Goal: Information Seeking & Learning: Learn about a topic

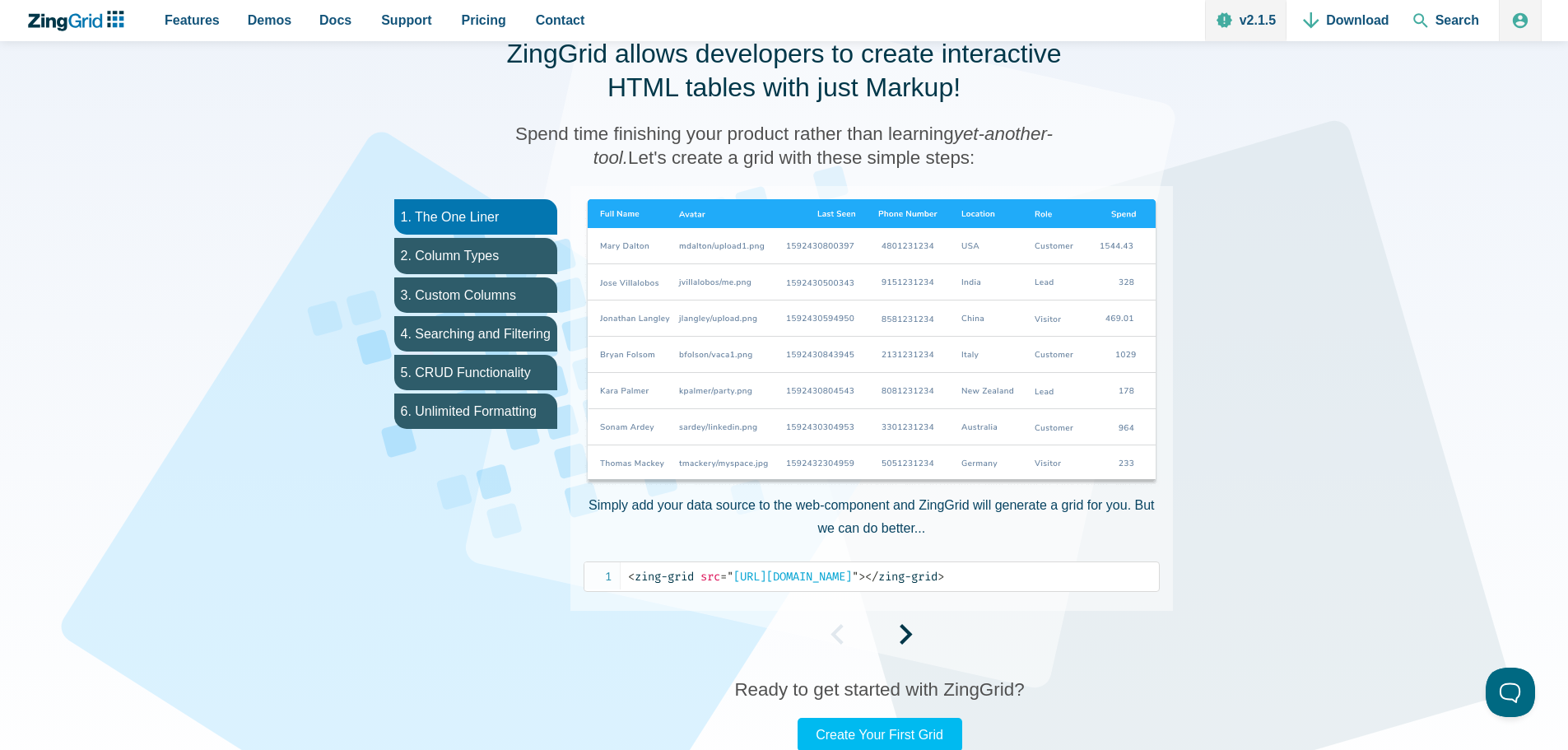
scroll to position [878, 0]
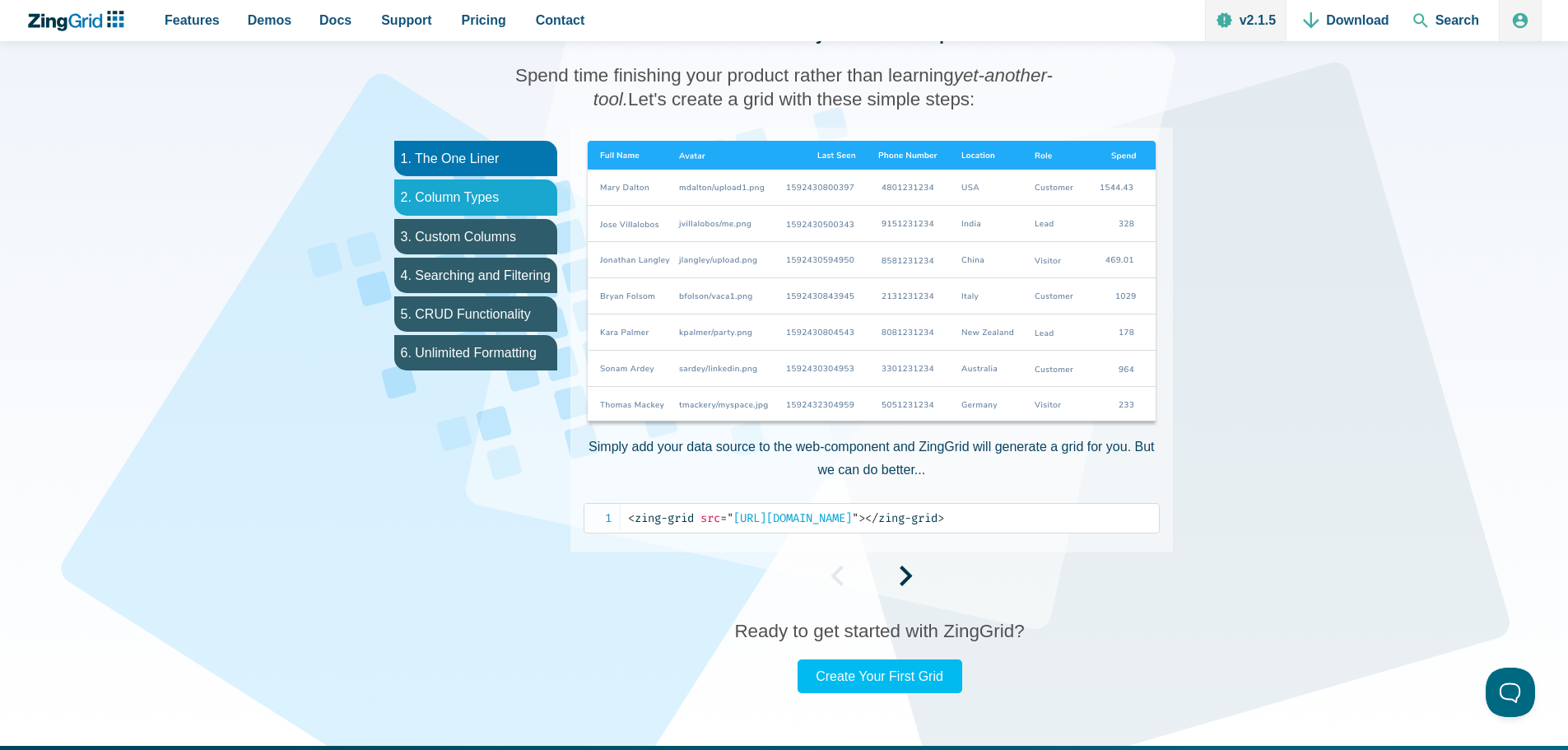
click at [486, 195] on li "2. Column Types" at bounding box center [476, 197] width 163 height 36
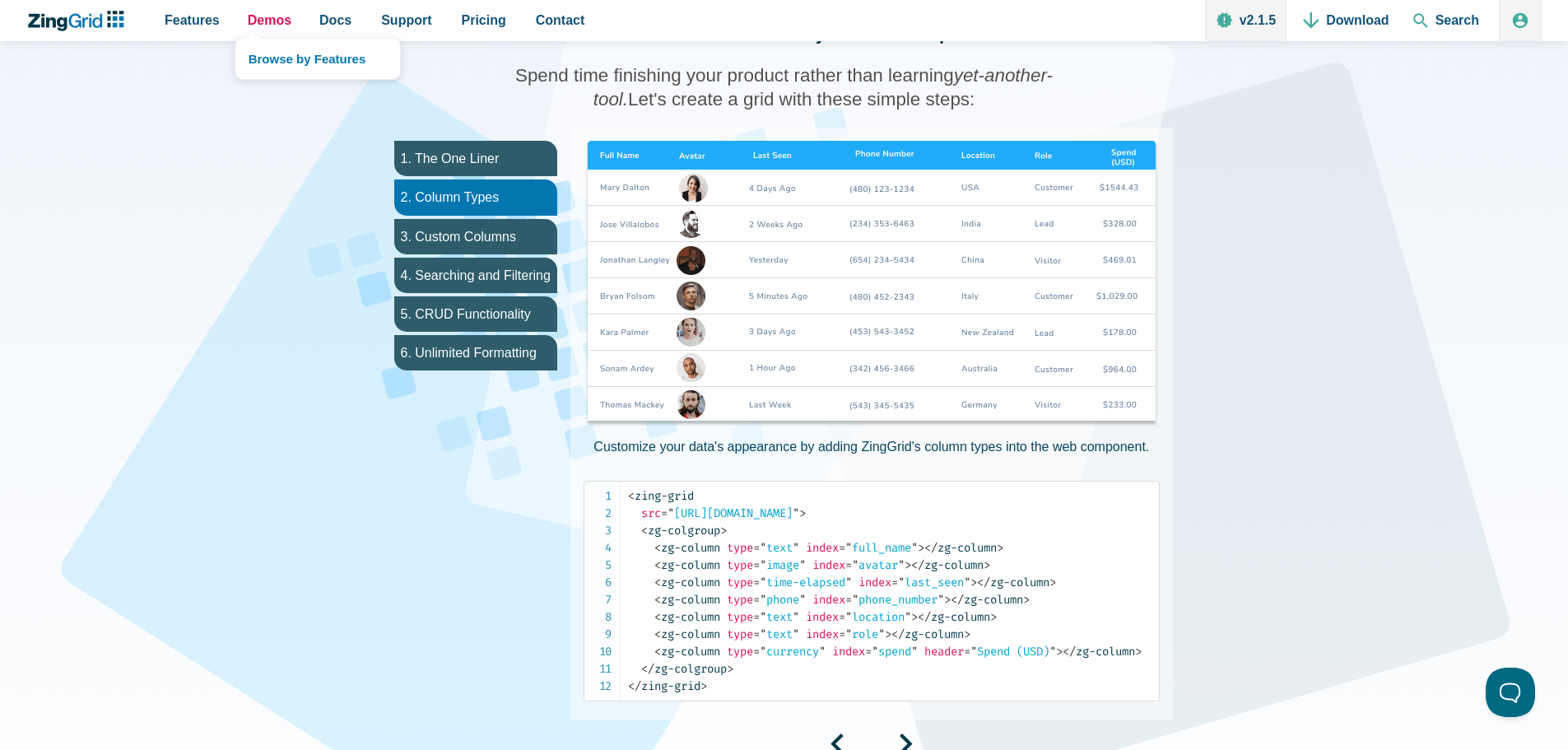
click at [255, 18] on span "Demos" at bounding box center [269, 20] width 43 height 22
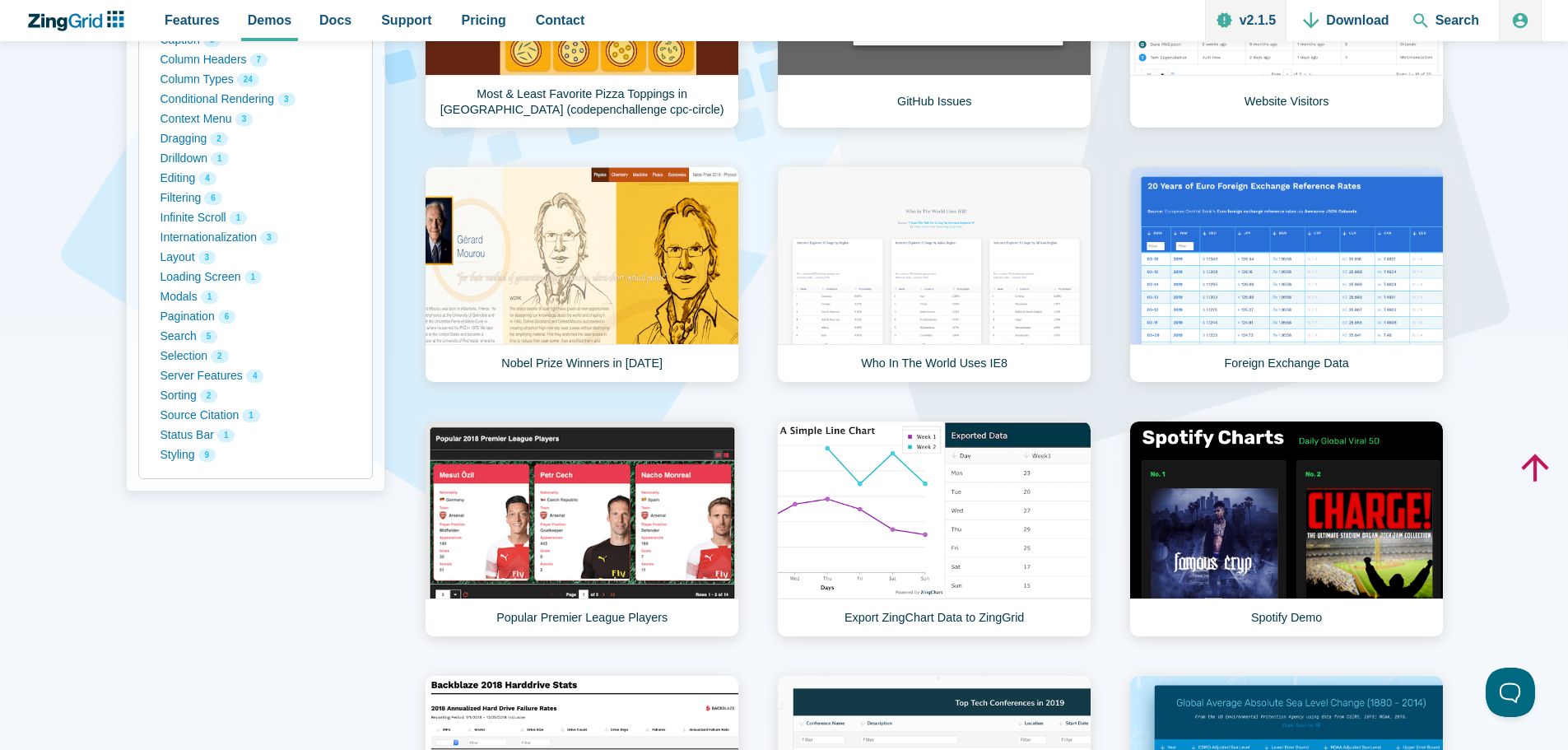
scroll to position [439, 0]
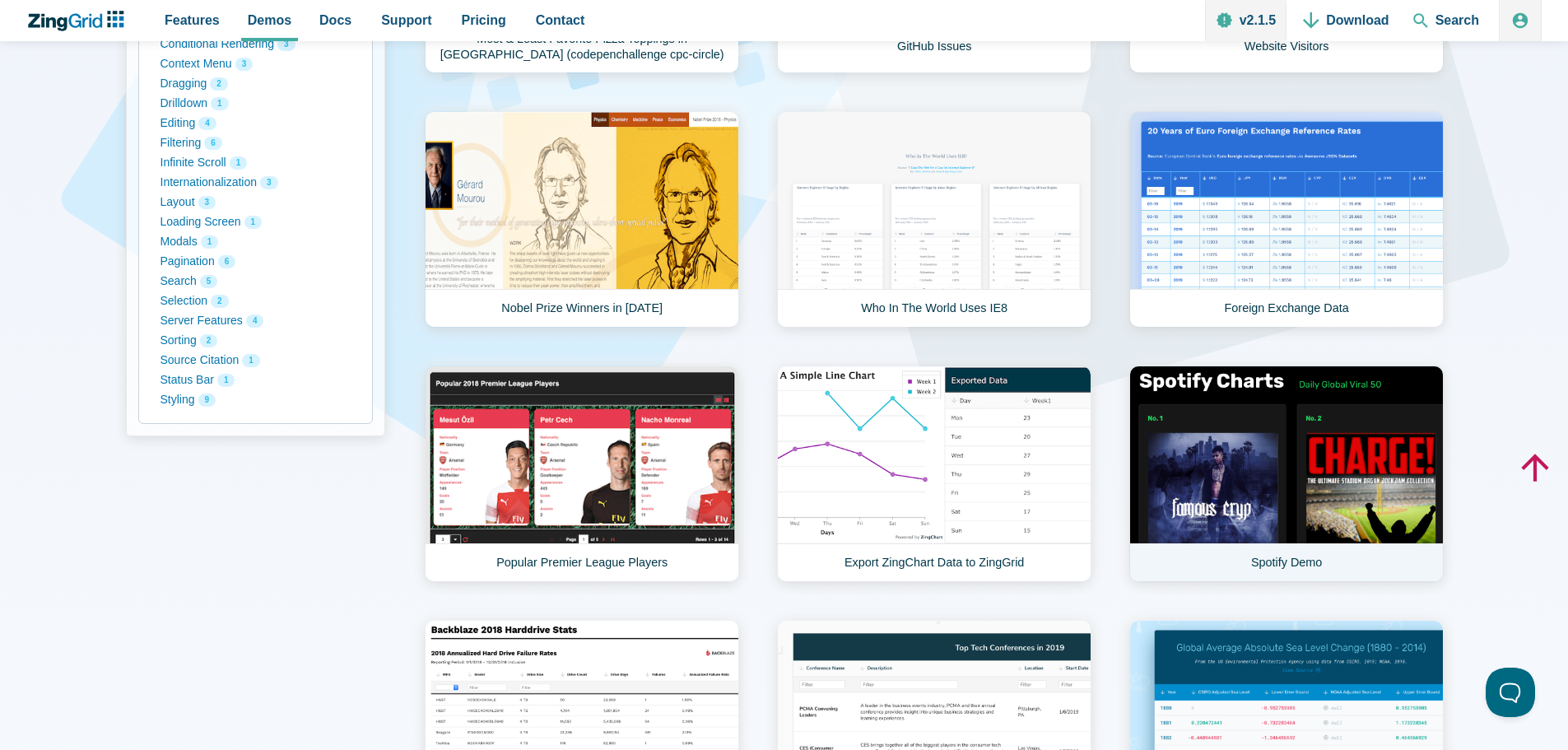
click at [1274, 414] on link "Spotify Demo" at bounding box center [1287, 473] width 314 height 217
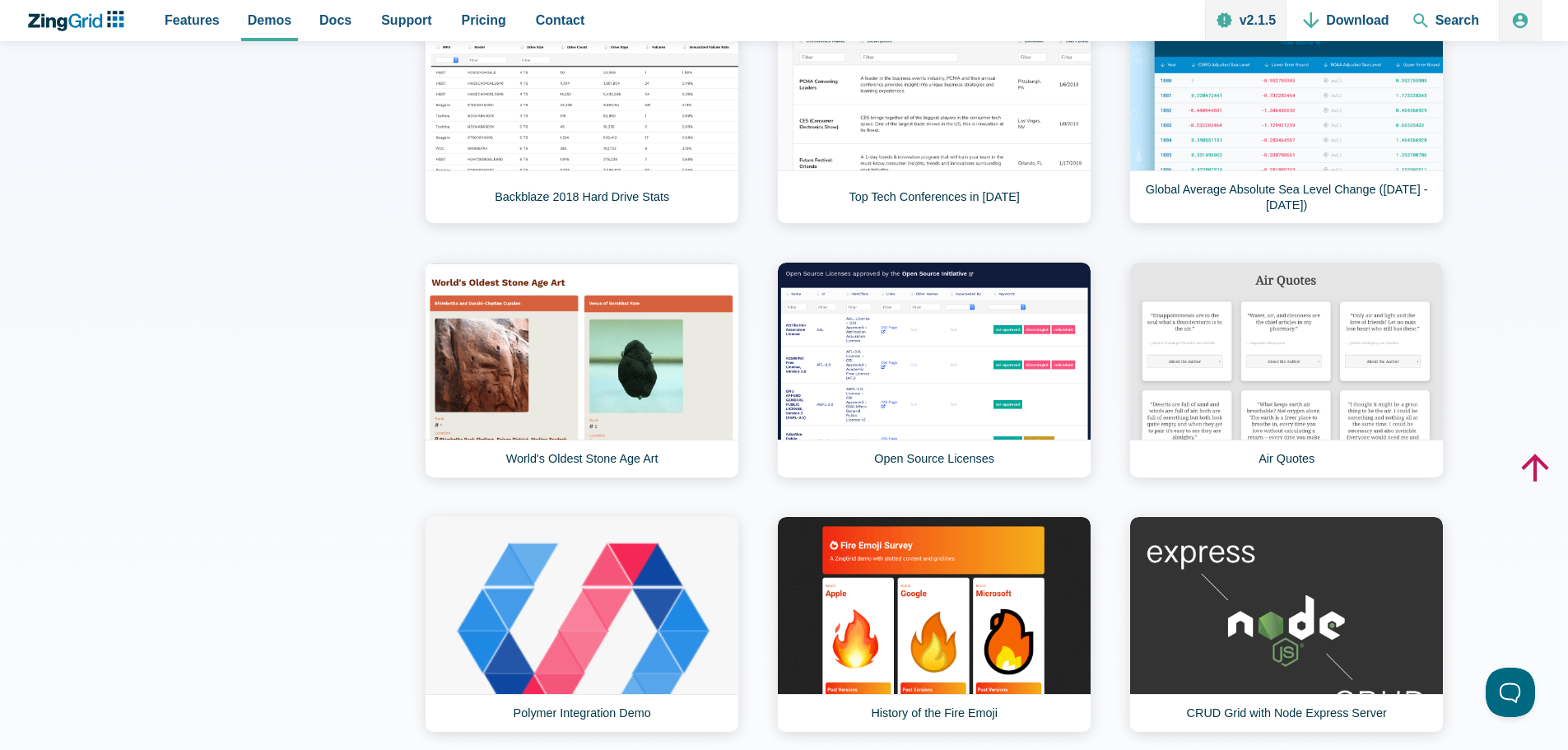
scroll to position [1097, 0]
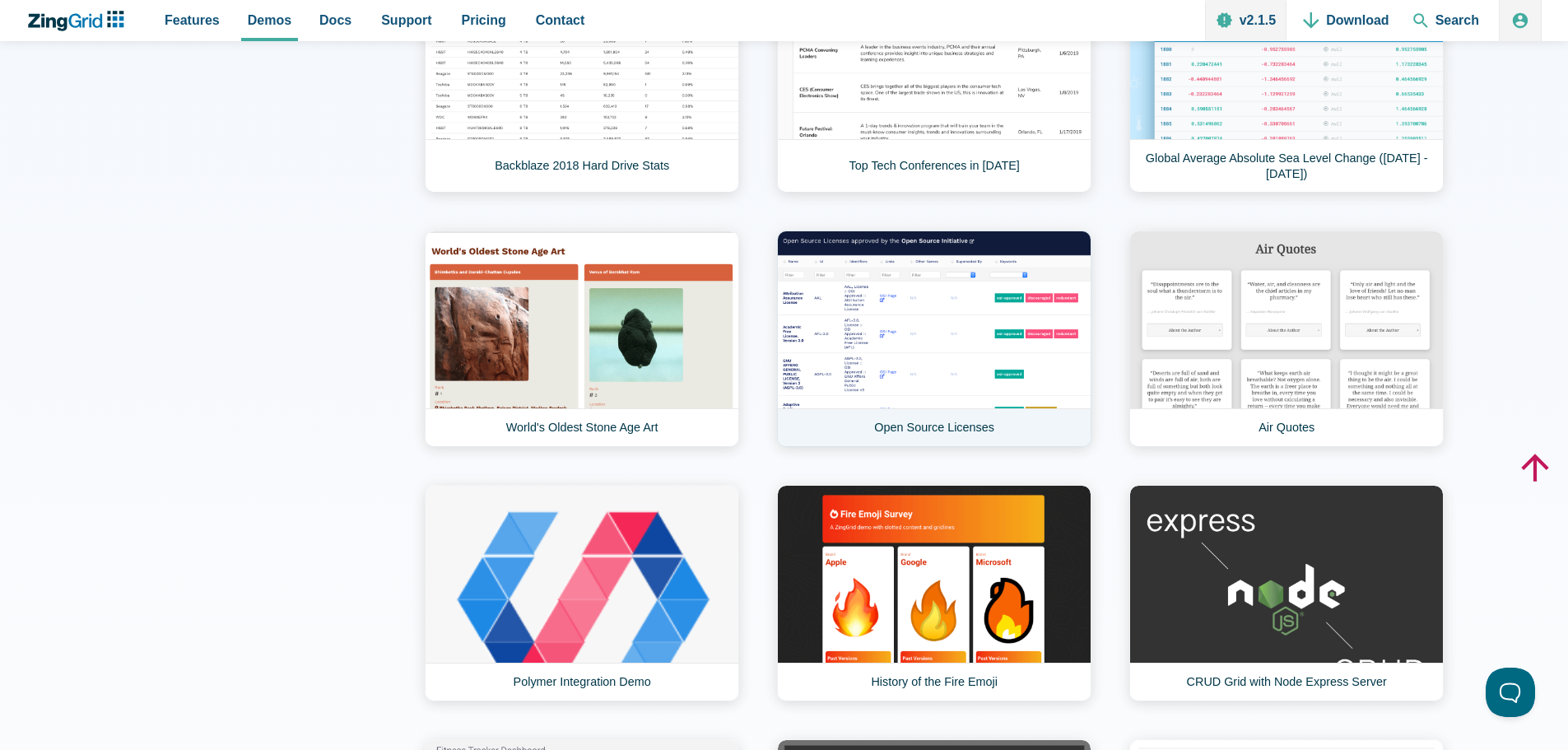
click at [905, 361] on link "Open Source Licenses" at bounding box center [934, 338] width 314 height 217
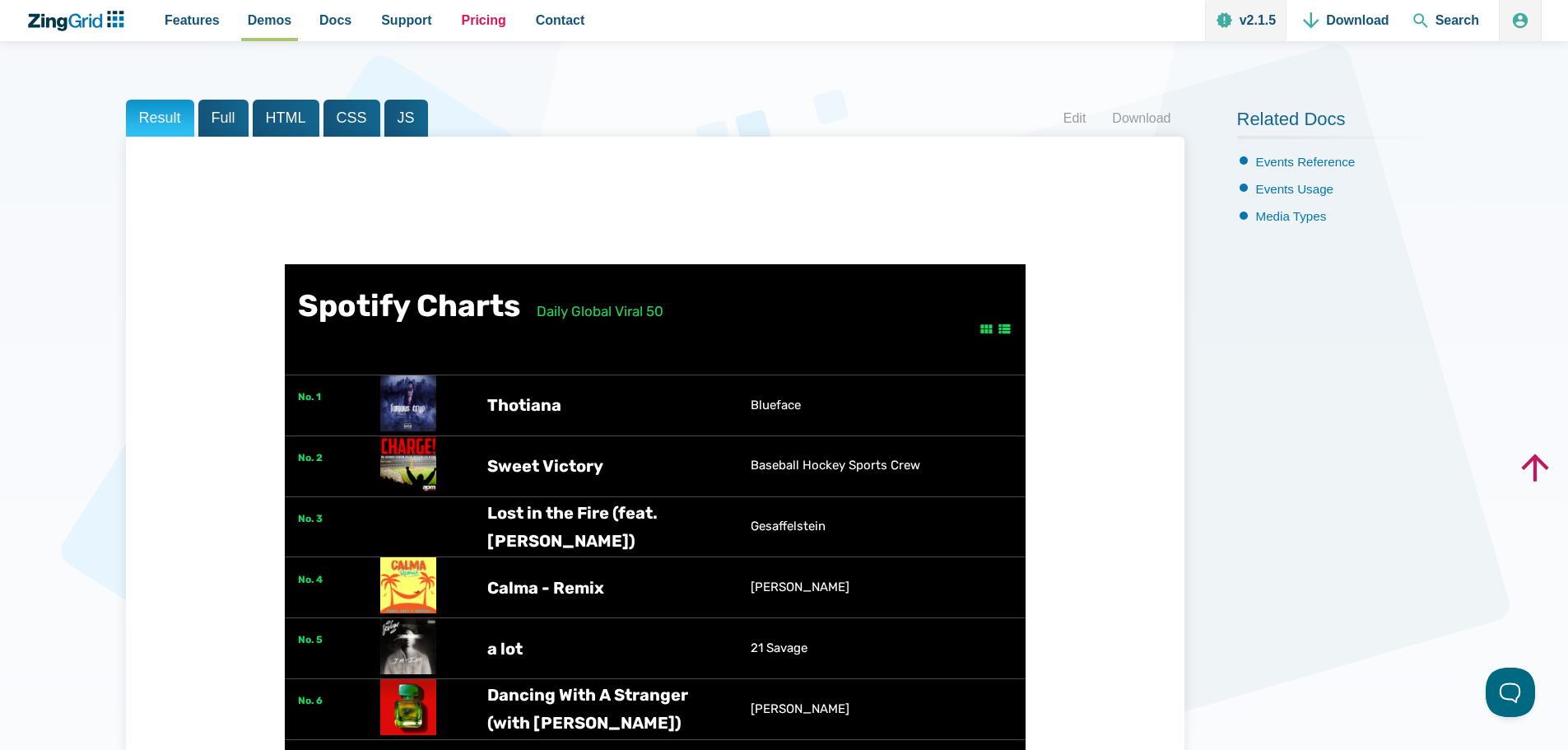
click at [462, 23] on span "Pricing" at bounding box center [484, 20] width 44 height 22
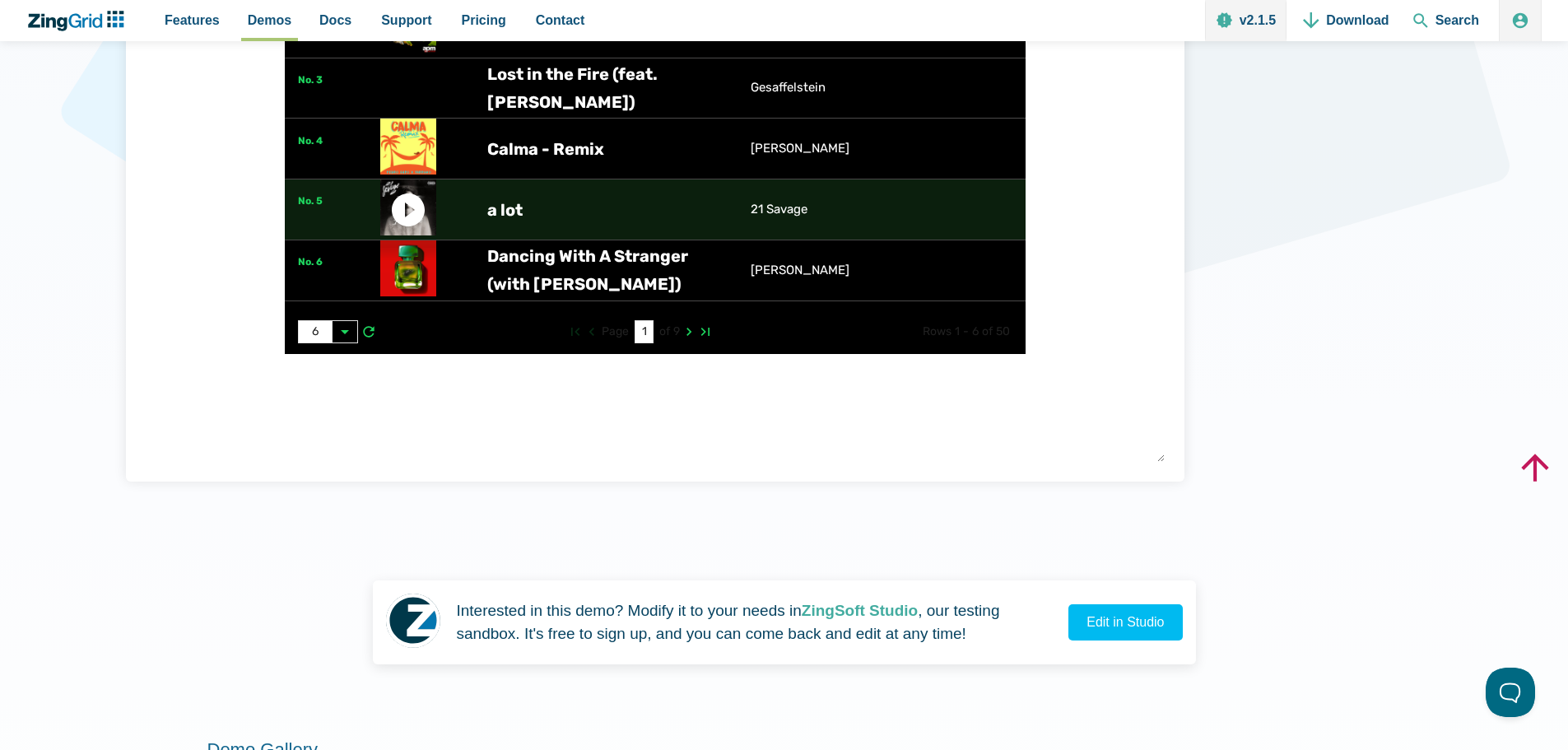
scroll to position [439, 0]
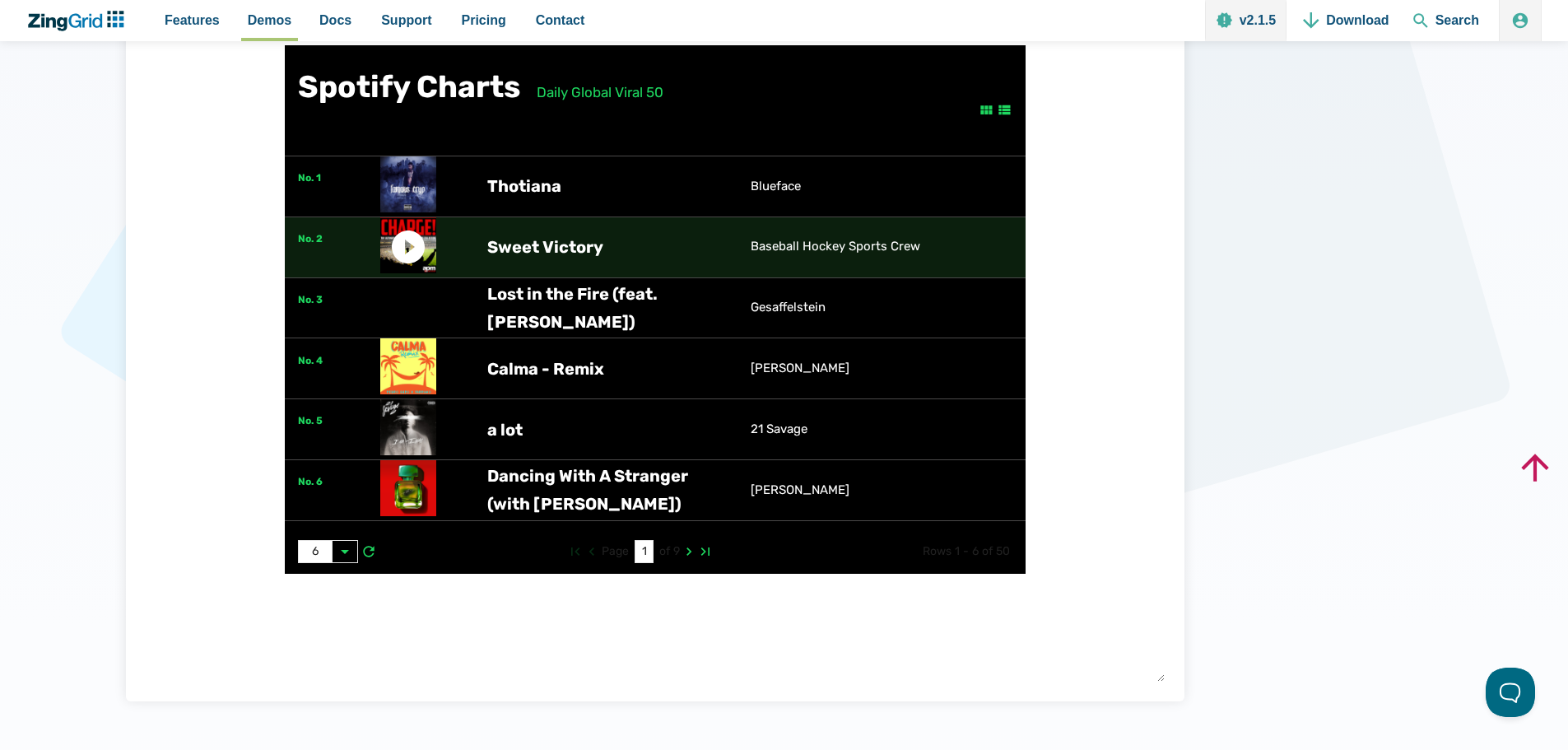
click at [686, 244] on div "Sweet Victory" at bounding box center [606, 246] width 237 height 28
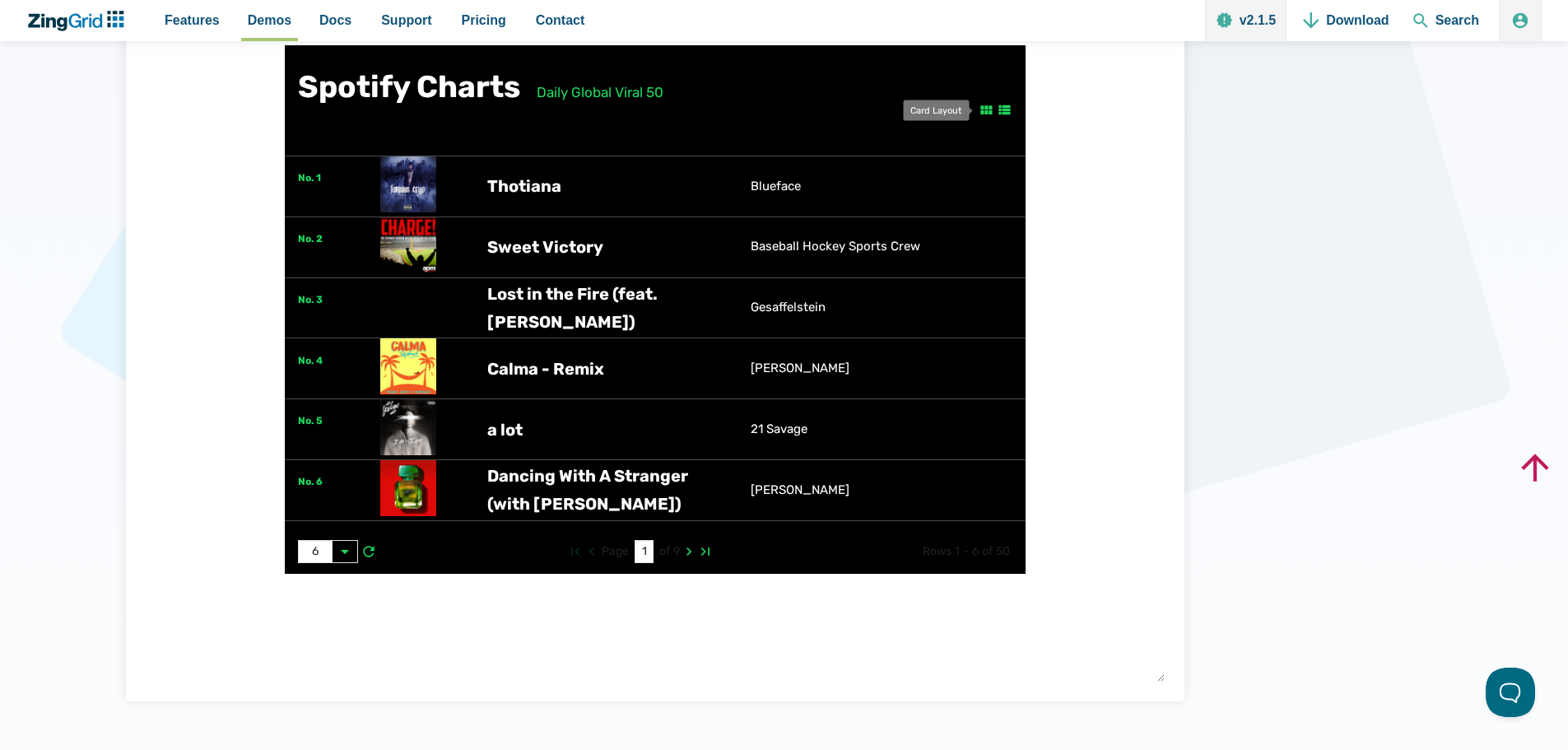
click at [991, 107] on zg-icon "layoutcard" at bounding box center [985, 110] width 16 height 16
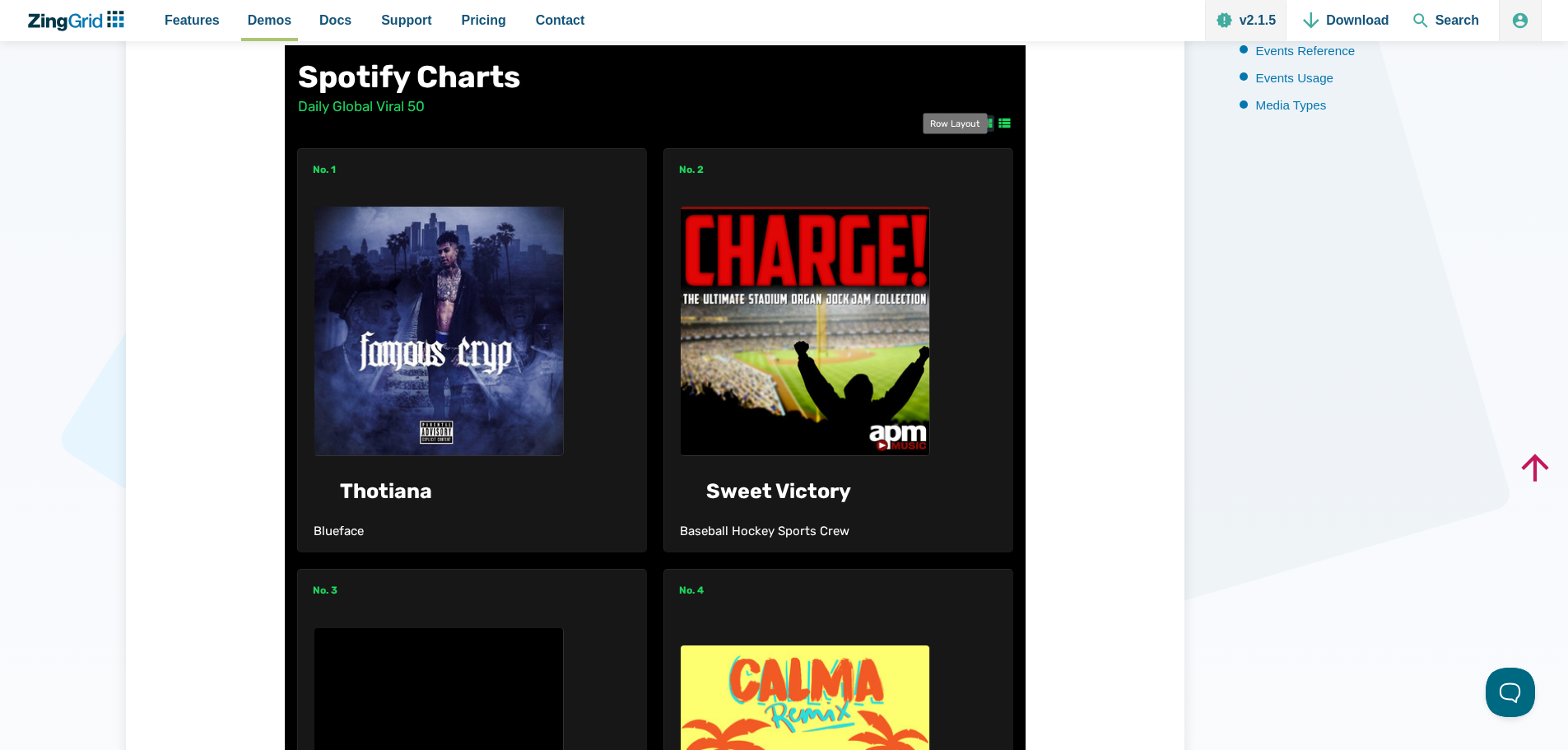
click at [1002, 122] on zg-icon "layoutrow" at bounding box center [1004, 123] width 16 height 16
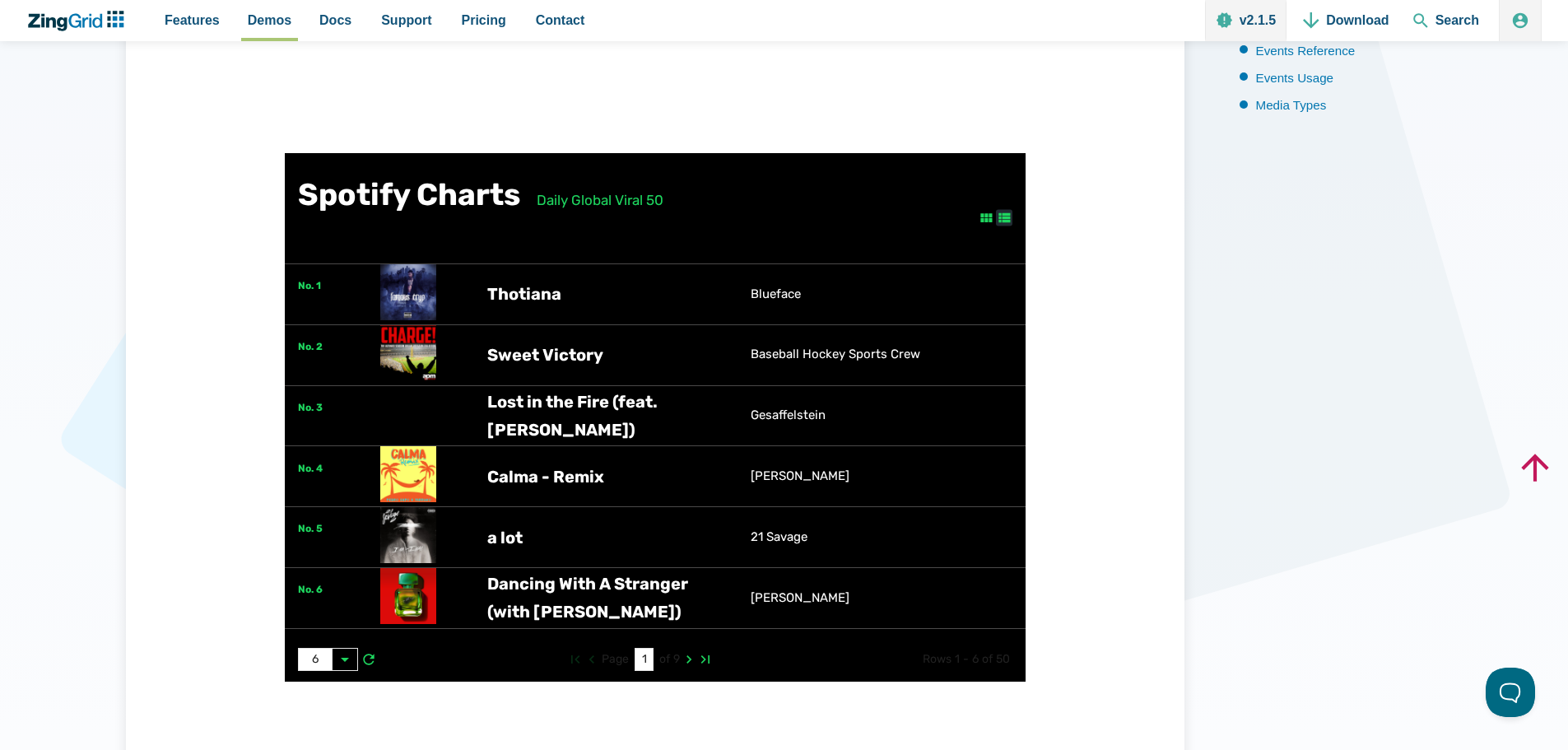
scroll to position [439, 0]
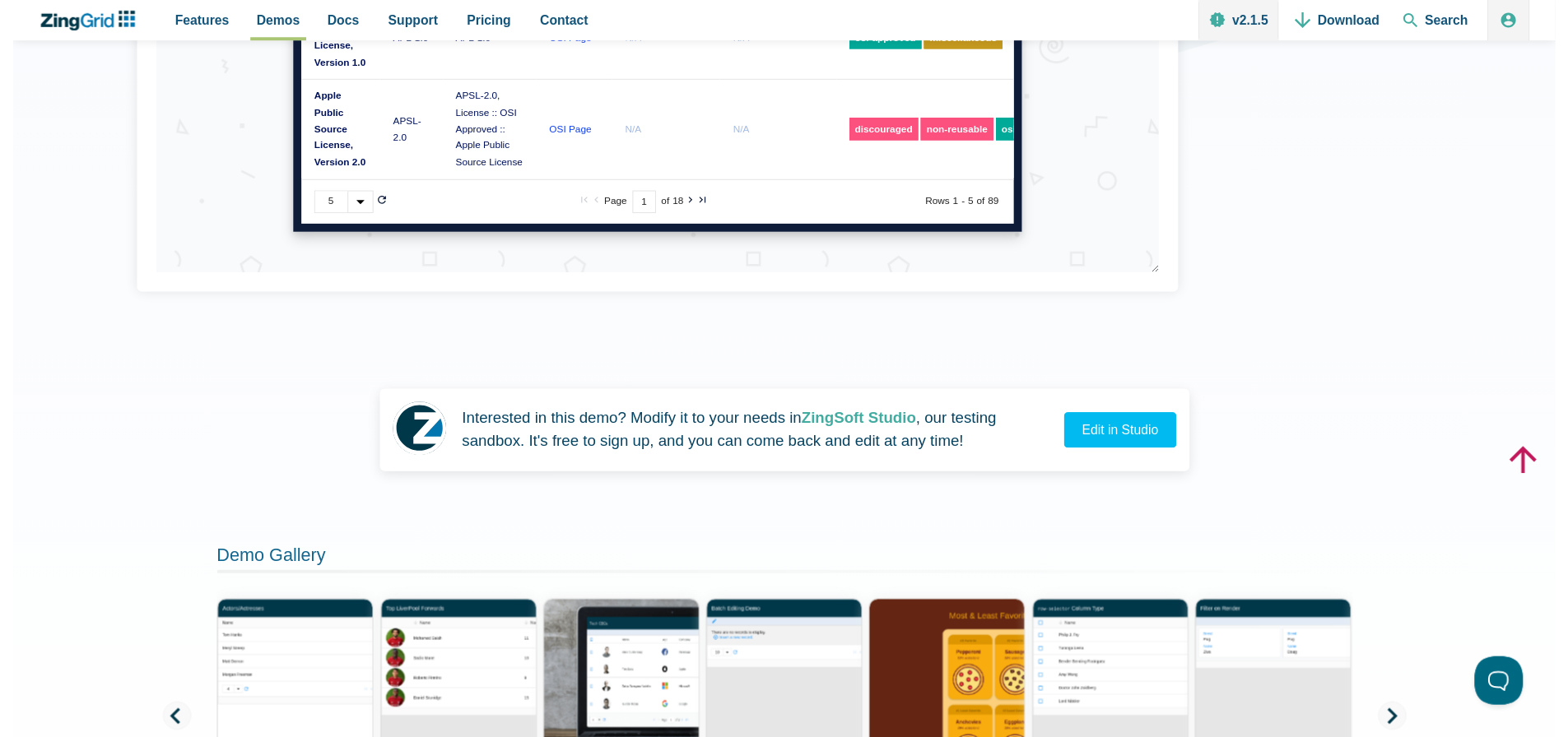
scroll to position [220, 0]
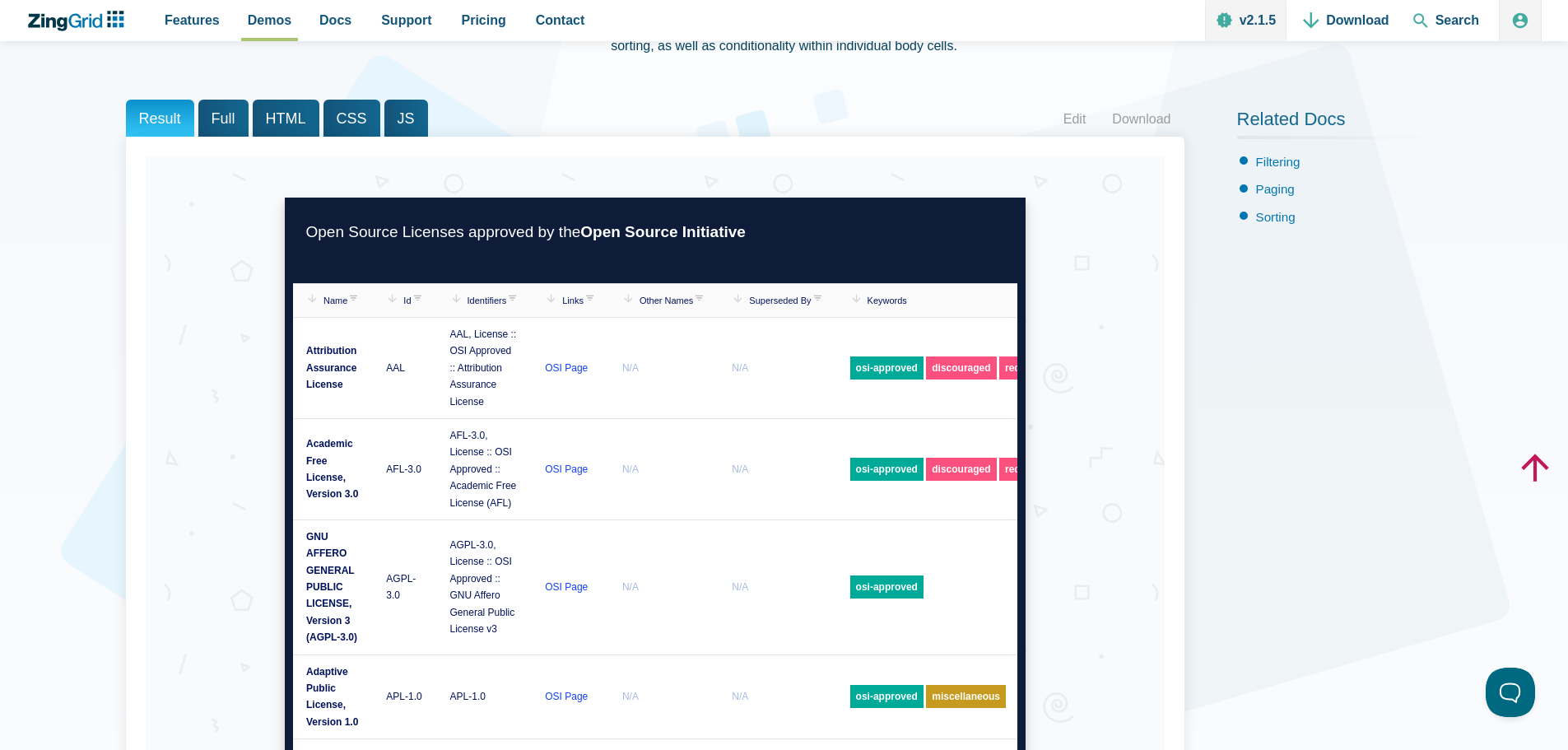
click at [208, 118] on span "Full" at bounding box center [223, 118] width 50 height 37
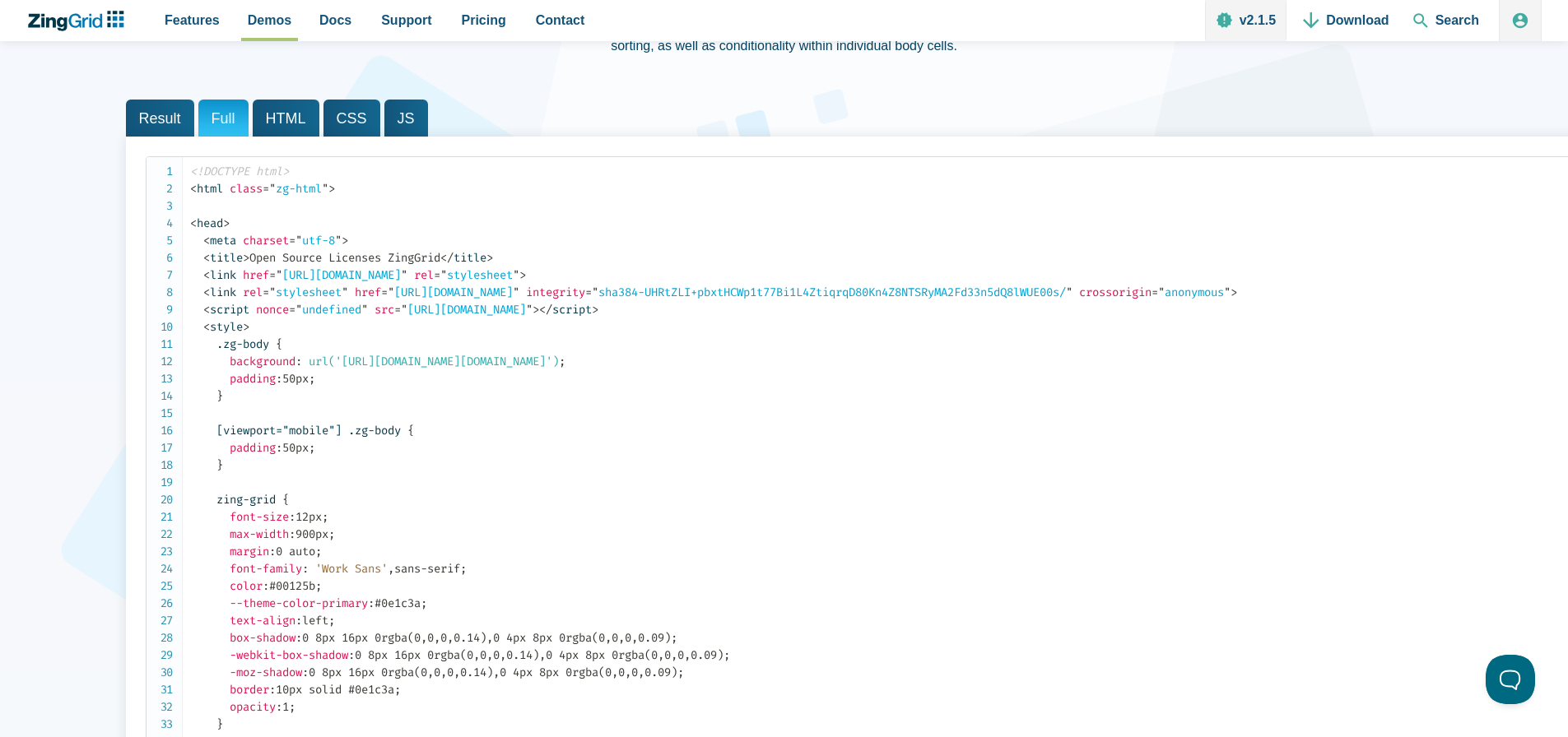
click at [146, 129] on span "Result" at bounding box center [160, 118] width 68 height 37
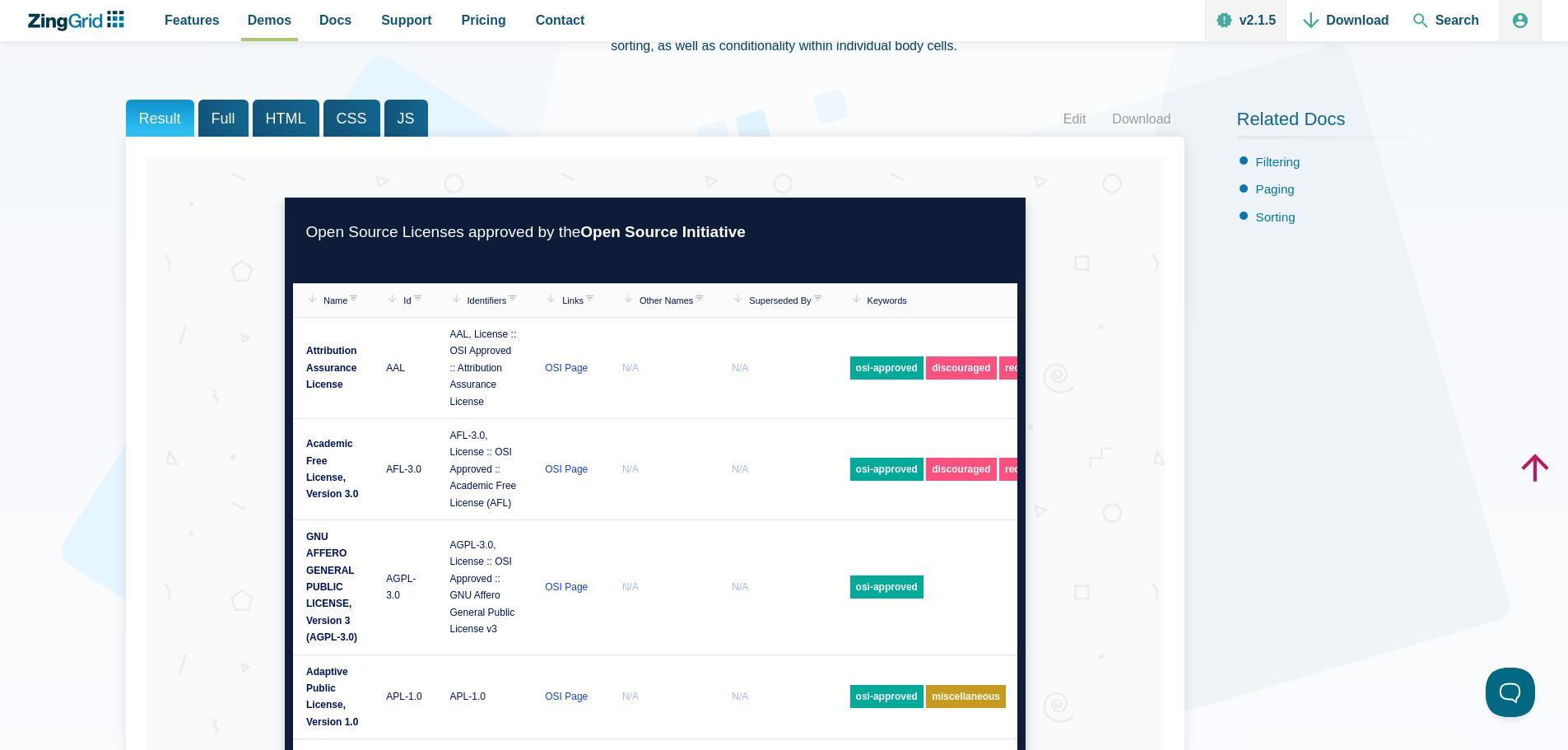
click at [276, 121] on span "HTML" at bounding box center [286, 118] width 67 height 37
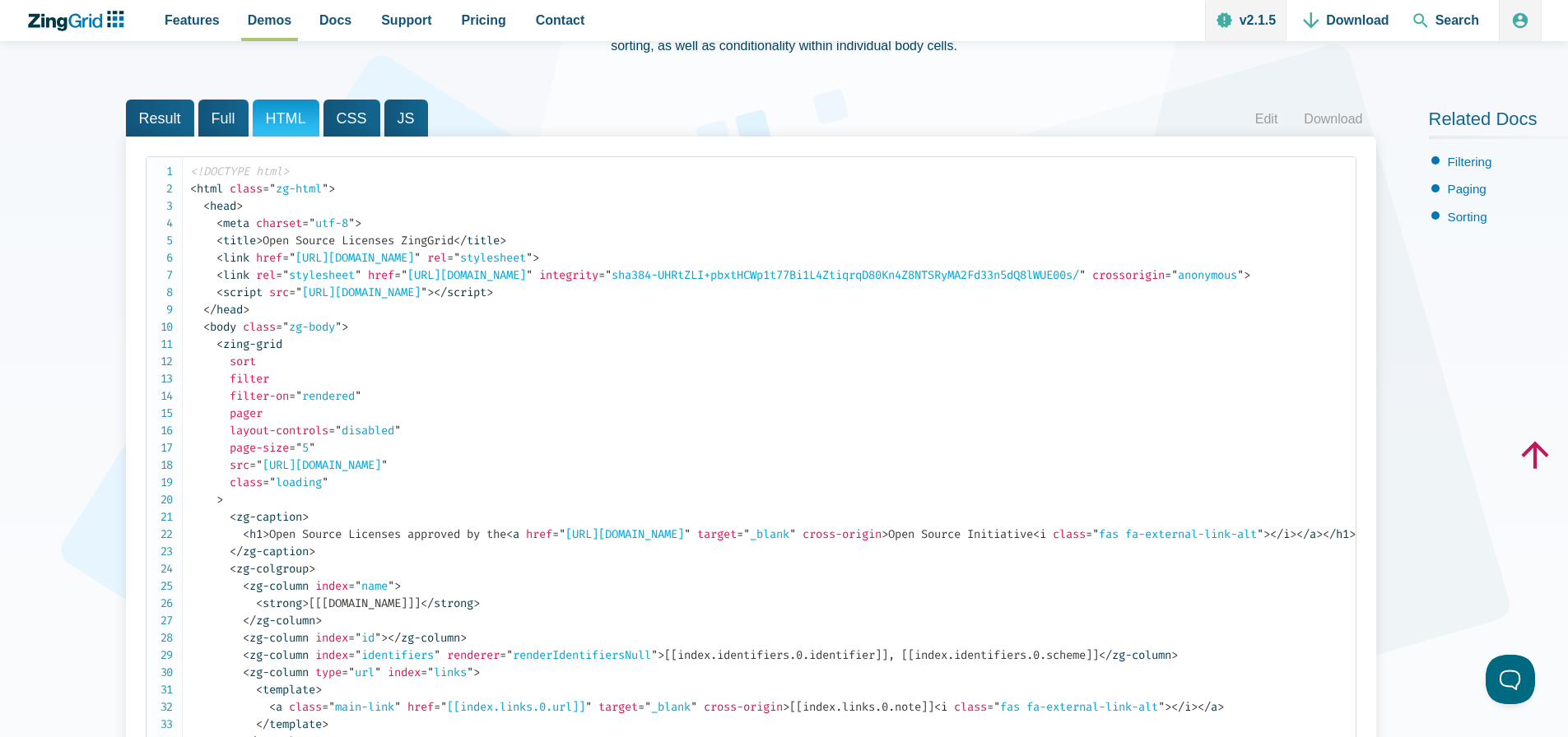
click at [340, 119] on span "CSS" at bounding box center [352, 118] width 57 height 37
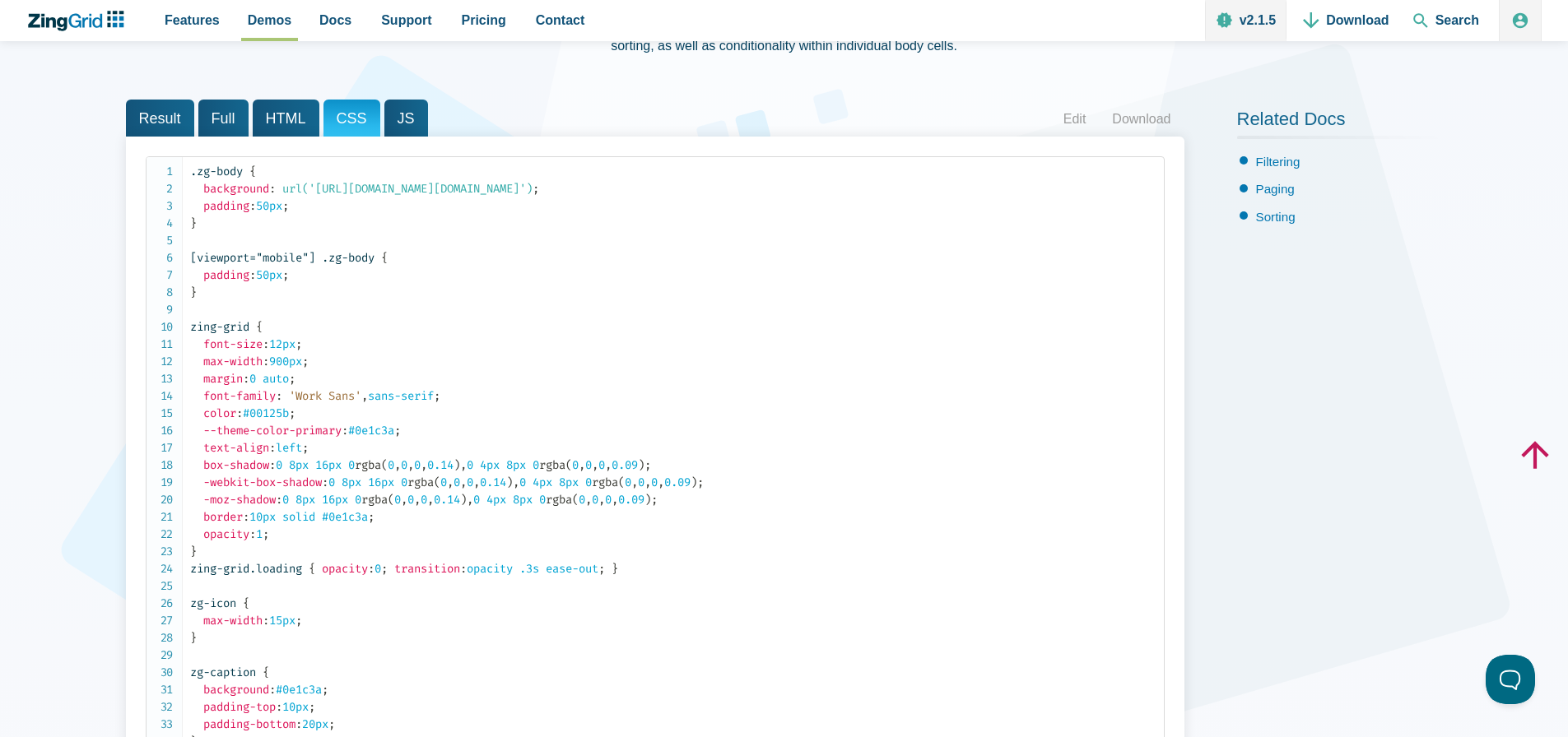
click at [165, 117] on span "Result" at bounding box center [160, 118] width 68 height 37
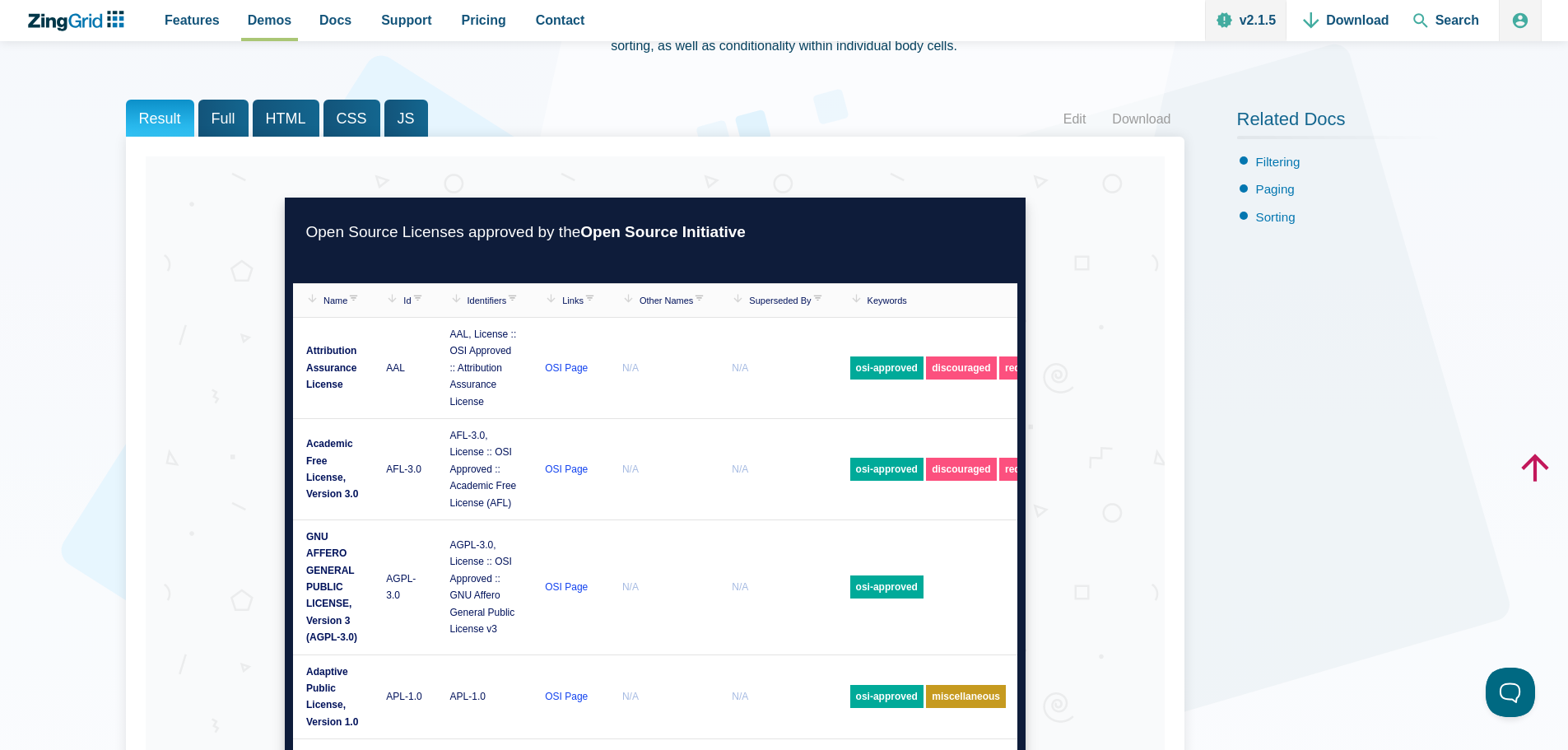
click at [269, 121] on span "HTML" at bounding box center [286, 118] width 67 height 37
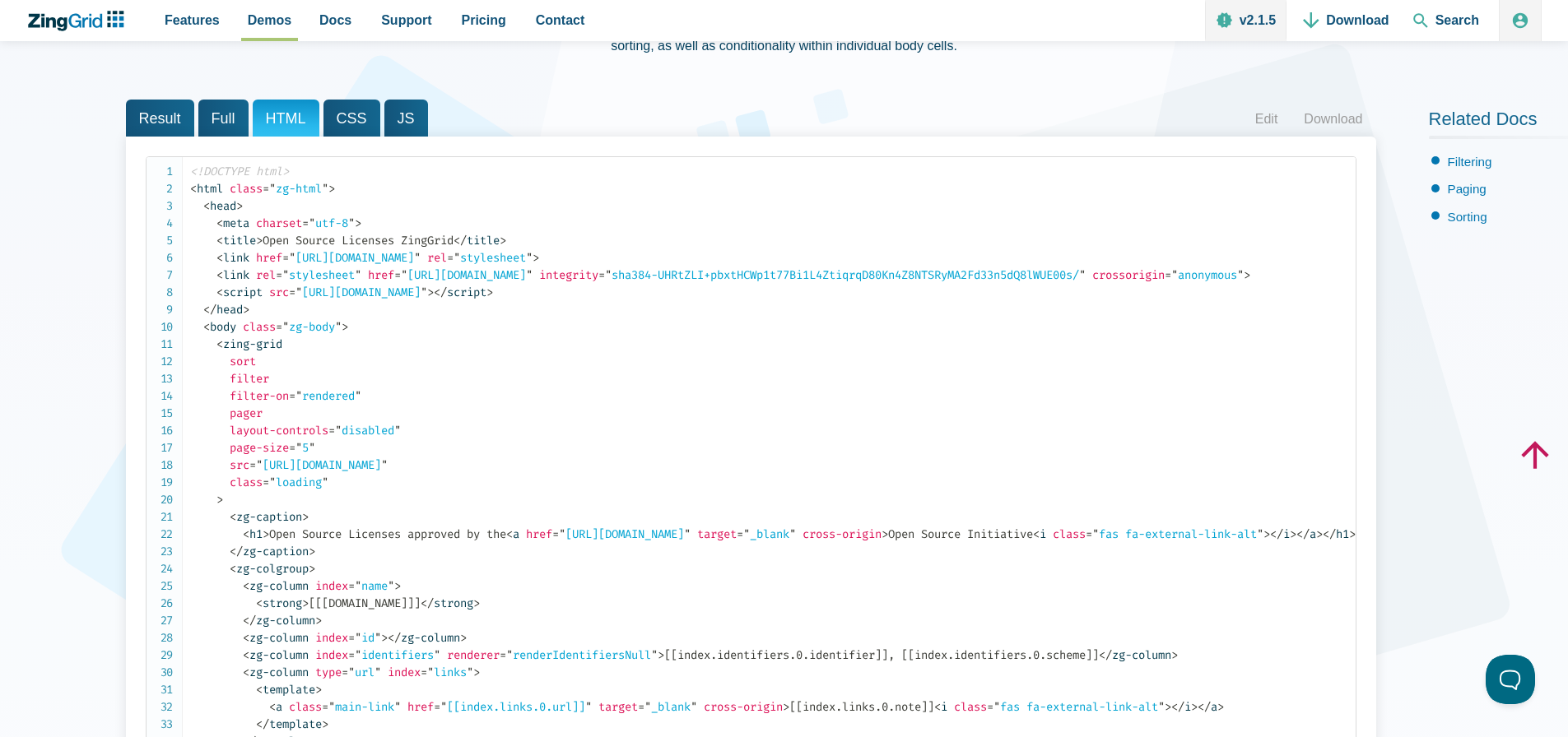
click at [394, 117] on span "JS" at bounding box center [406, 118] width 43 height 37
